Goal: Contribute content: Contribute content

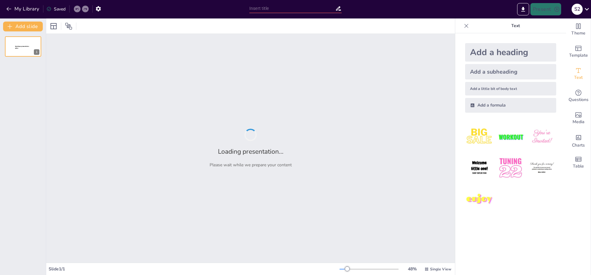
type input "Interactive vs. Traditional: A Look at Foreign Language Instruction in Two Cult…"
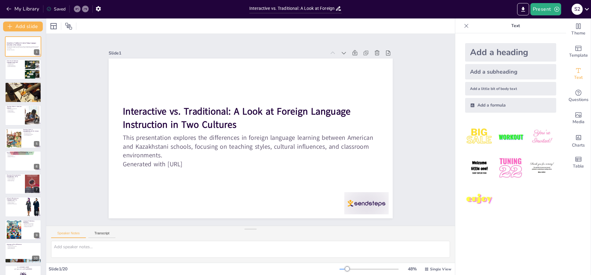
checkbox input "true"
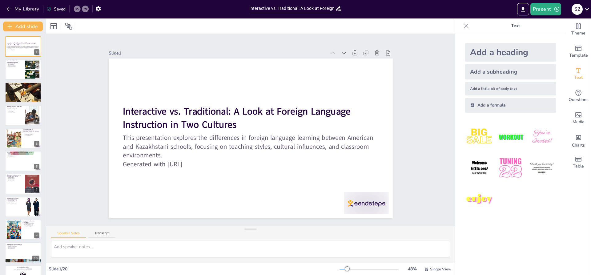
checkbox input "true"
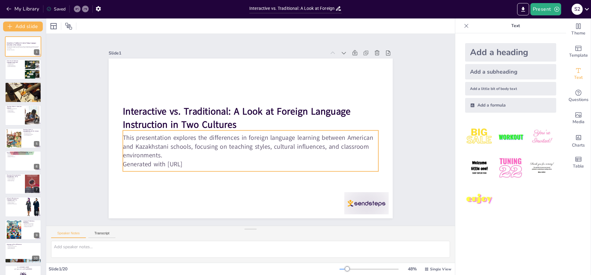
checkbox input "true"
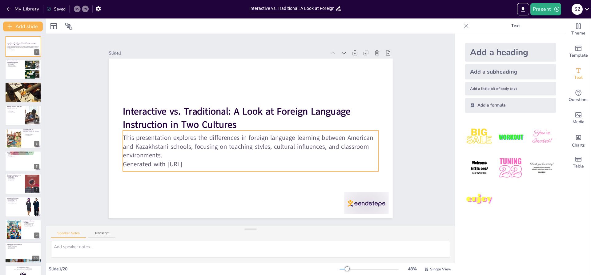
checkbox input "true"
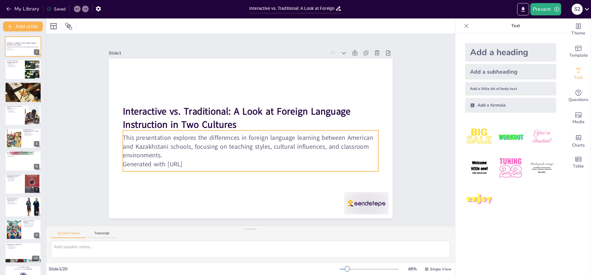
checkbox input "true"
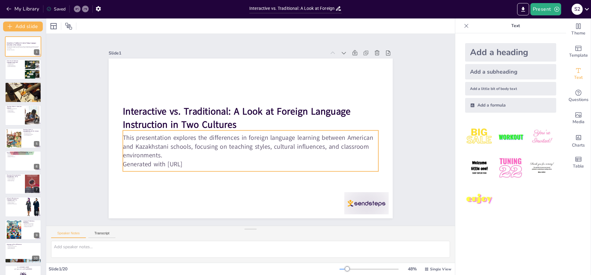
checkbox input "true"
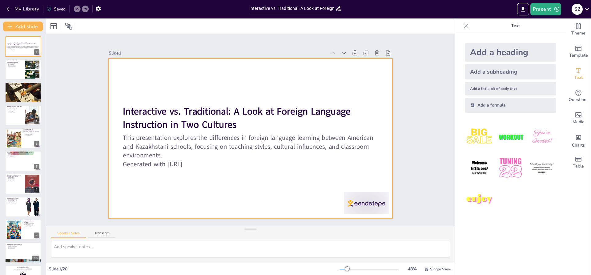
checkbox input "true"
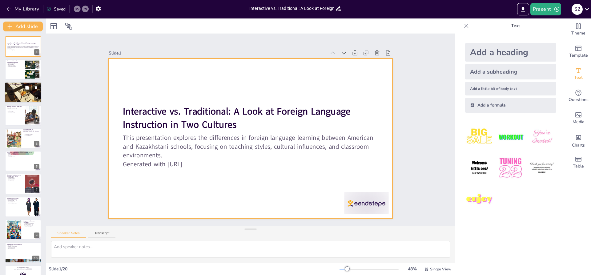
checkbox input "true"
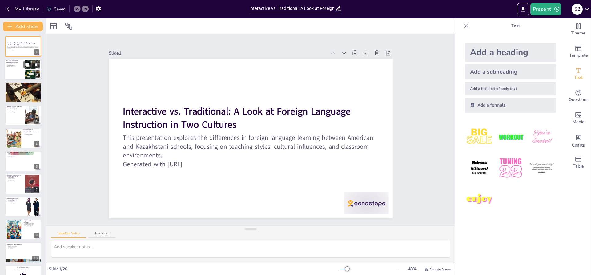
checkbox input "true"
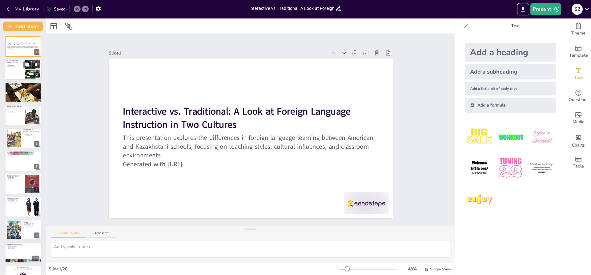
checkbox input "true"
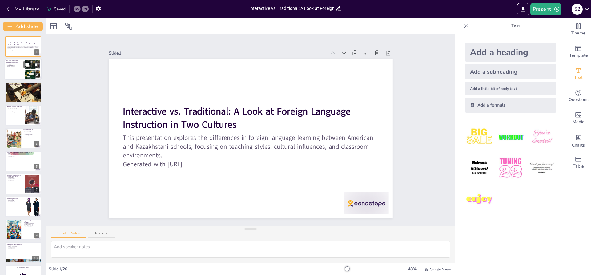
checkbox input "true"
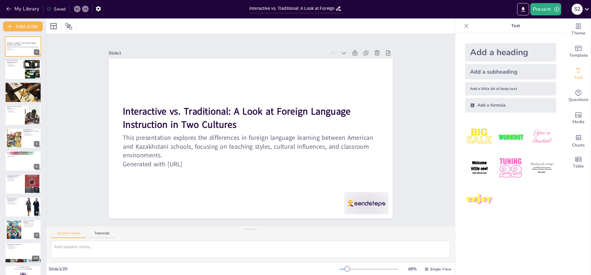
checkbox input "true"
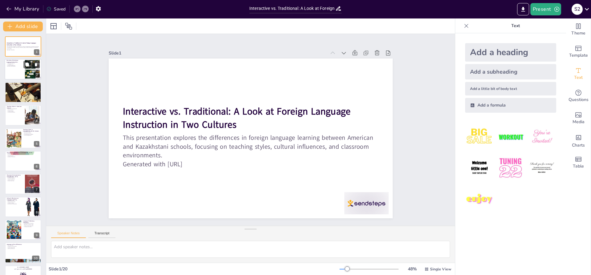
checkbox input "true"
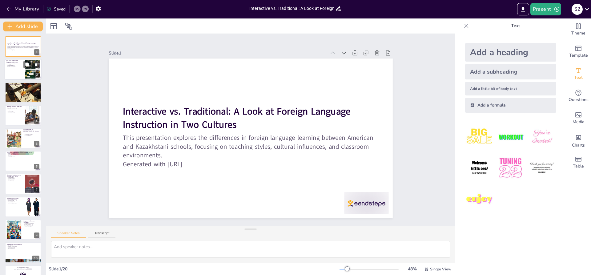
checkbox input "true"
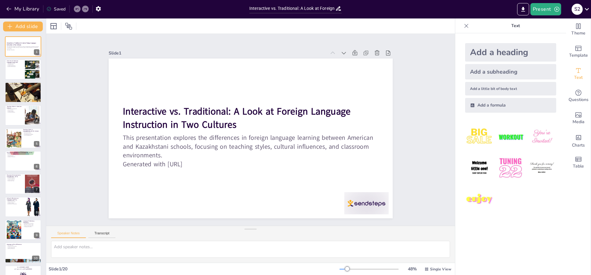
checkbox input "true"
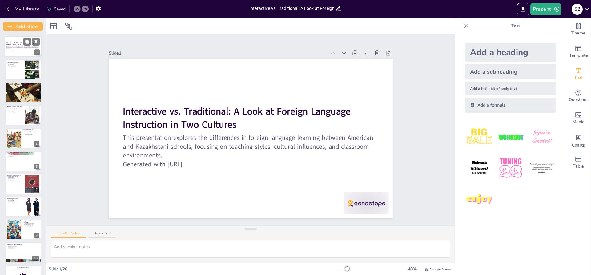
checkbox input "true"
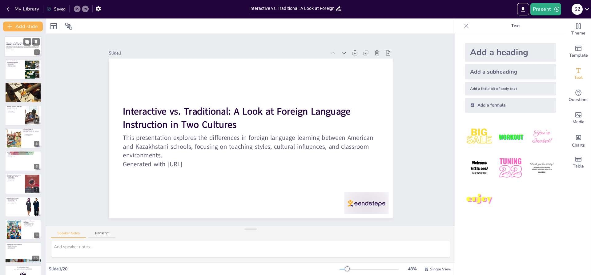
checkbox input "true"
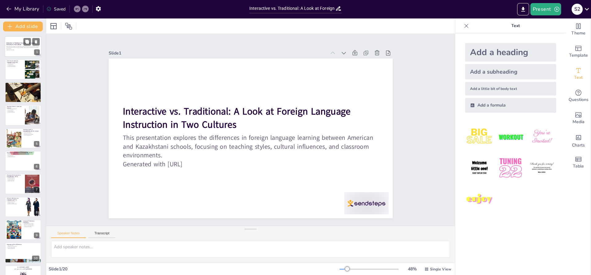
checkbox input "true"
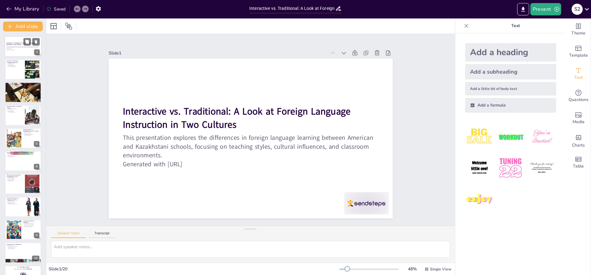
checkbox input "true"
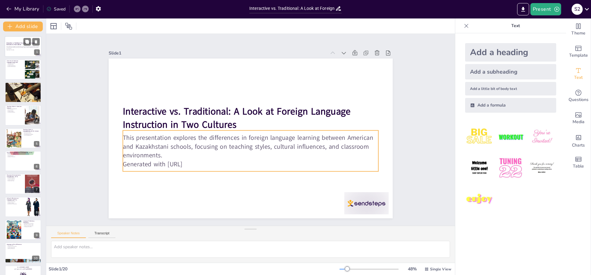
click at [27, 46] on p "This presentation explores the differences in foreign language learning between…" at bounding box center [22, 47] width 33 height 3
checkbox input "true"
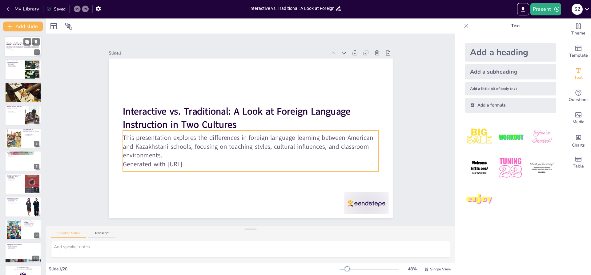
checkbox input "true"
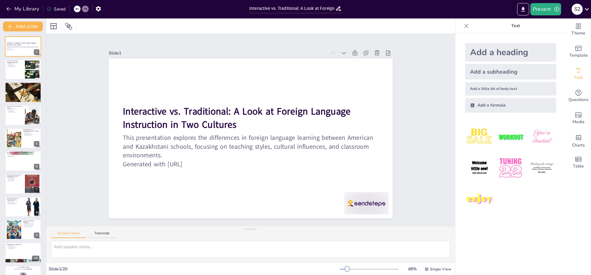
checkbox input "true"
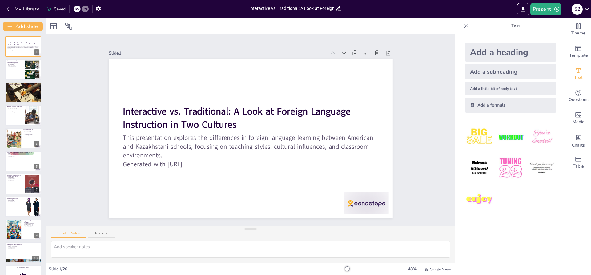
checkbox input "true"
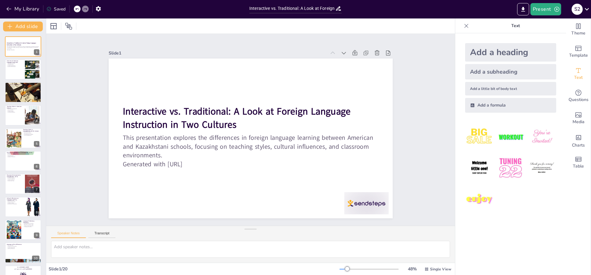
checkbox input "true"
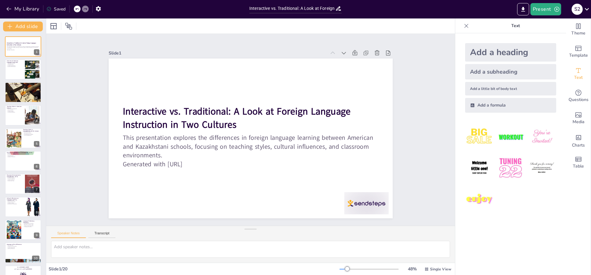
checkbox input "true"
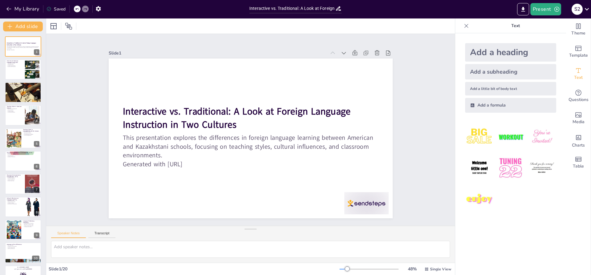
checkbox input "true"
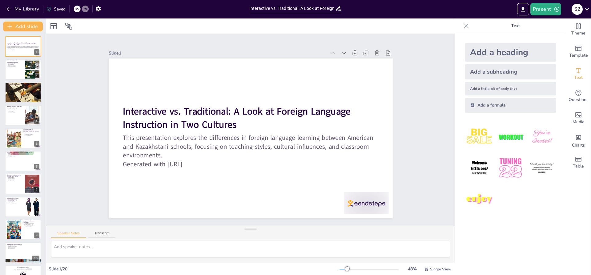
checkbox input "true"
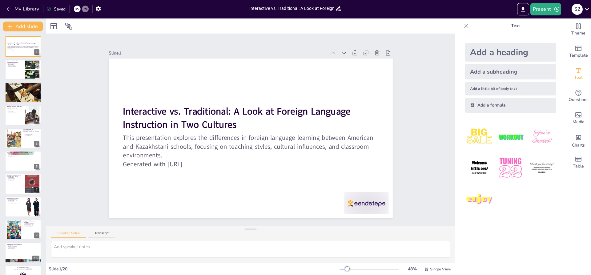
checkbox input "true"
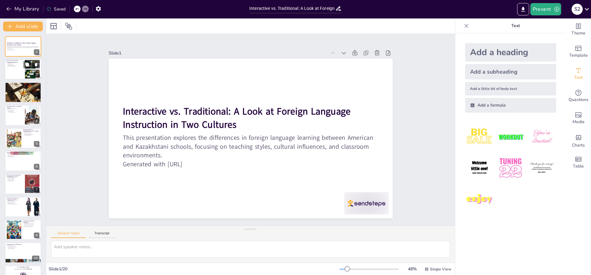
checkbox input "true"
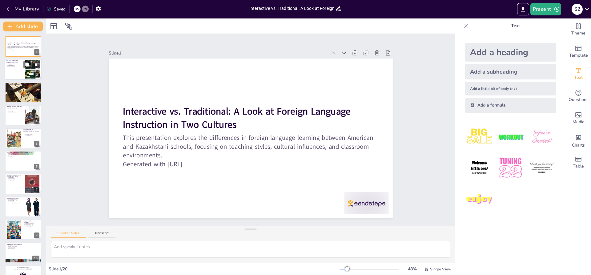
click at [22, 69] on div at bounding box center [23, 69] width 37 height 21
type textarea "The interactive learning environment in American schools is facilitated by the …"
checkbox input "true"
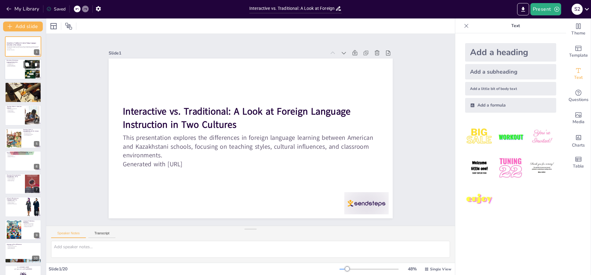
checkbox input "true"
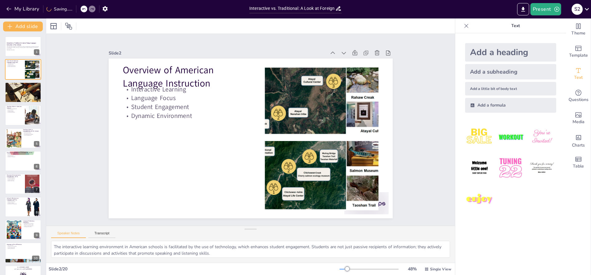
checkbox input "true"
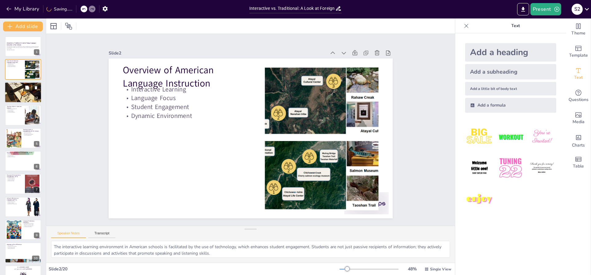
checkbox input "true"
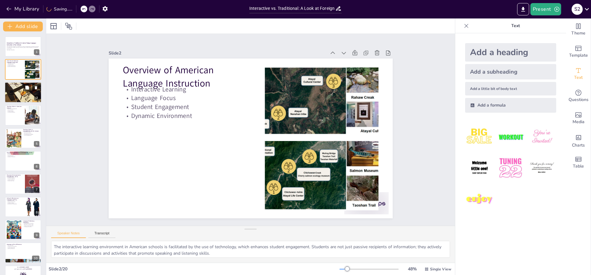
checkbox input "true"
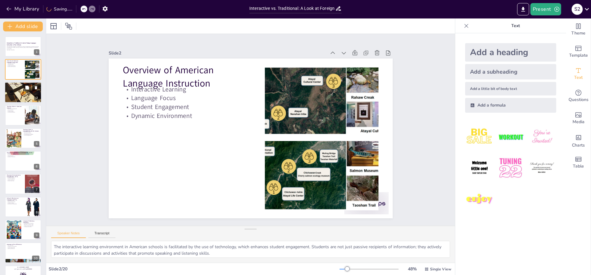
checkbox input "true"
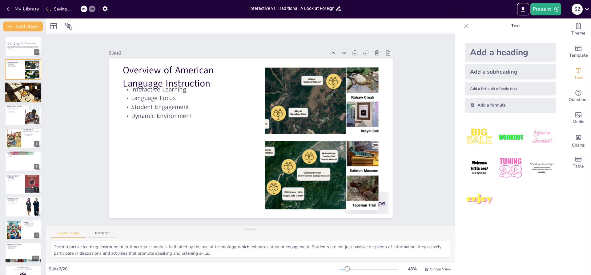
checkbox input "true"
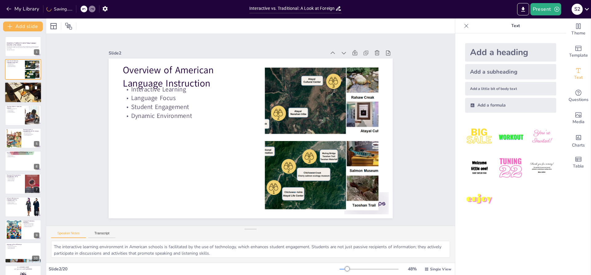
checkbox input "true"
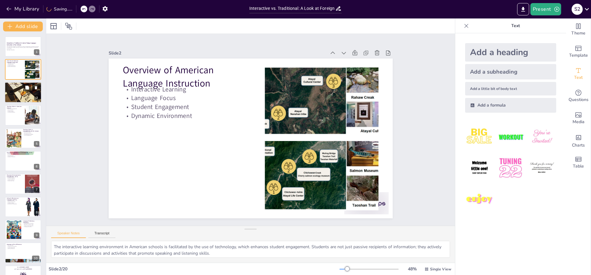
checkbox input "true"
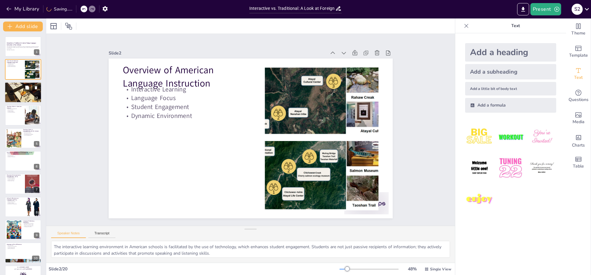
checkbox input "true"
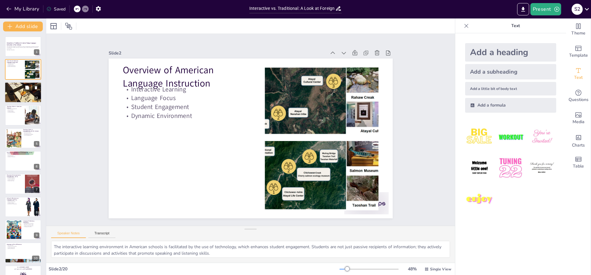
click at [23, 92] on div at bounding box center [23, 92] width 50 height 21
type textarea "The traditional approach in [GEOGRAPHIC_DATA] classrooms relies heavily on text…"
checkbox input "true"
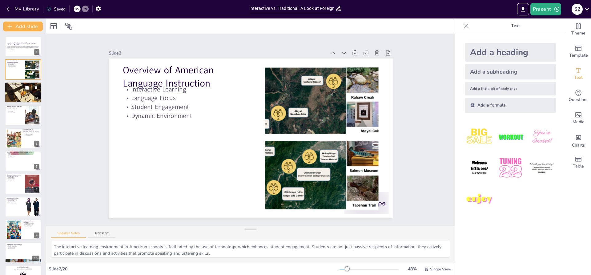
checkbox input "true"
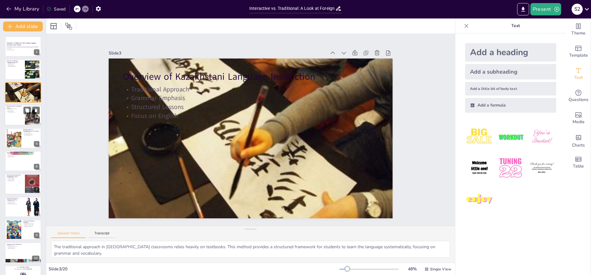
checkbox input "true"
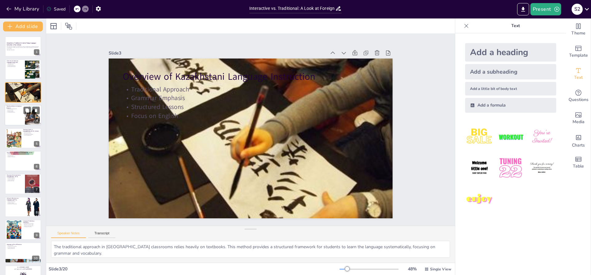
checkbox input "true"
click at [27, 113] on button at bounding box center [26, 110] width 7 height 7
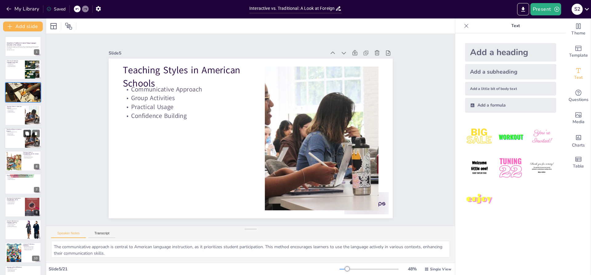
click at [28, 131] on icon at bounding box center [27, 133] width 4 height 4
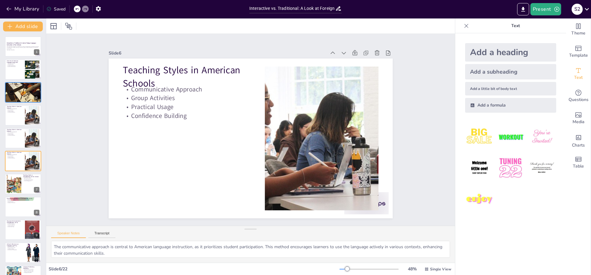
scroll to position [8, 0]
